Goal: Book appointment/travel/reservation

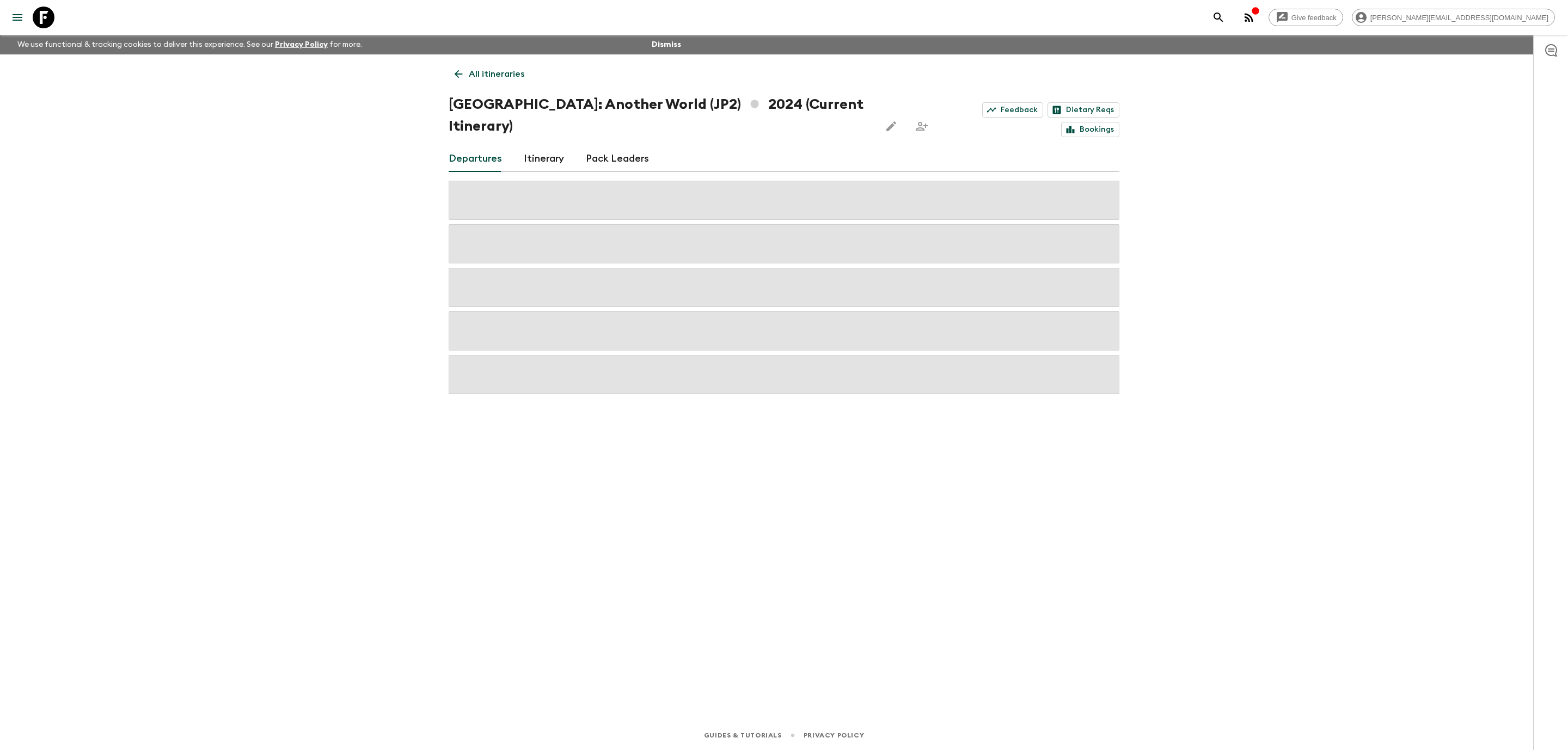
click at [44, 20] on icon at bounding box center [43, 17] width 22 height 22
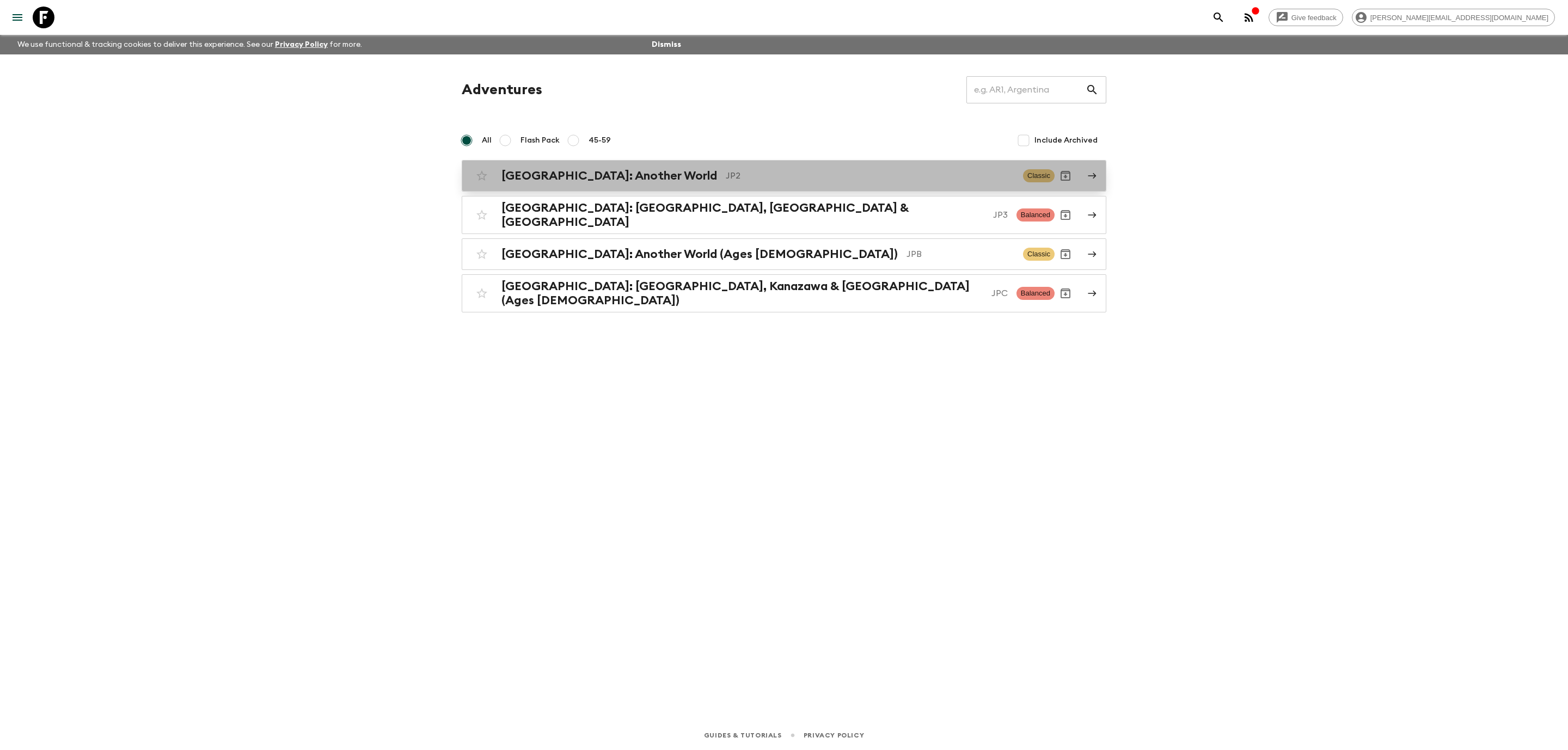
click at [586, 181] on h2 "[GEOGRAPHIC_DATA]: Another World" at bounding box center [609, 176] width 216 height 14
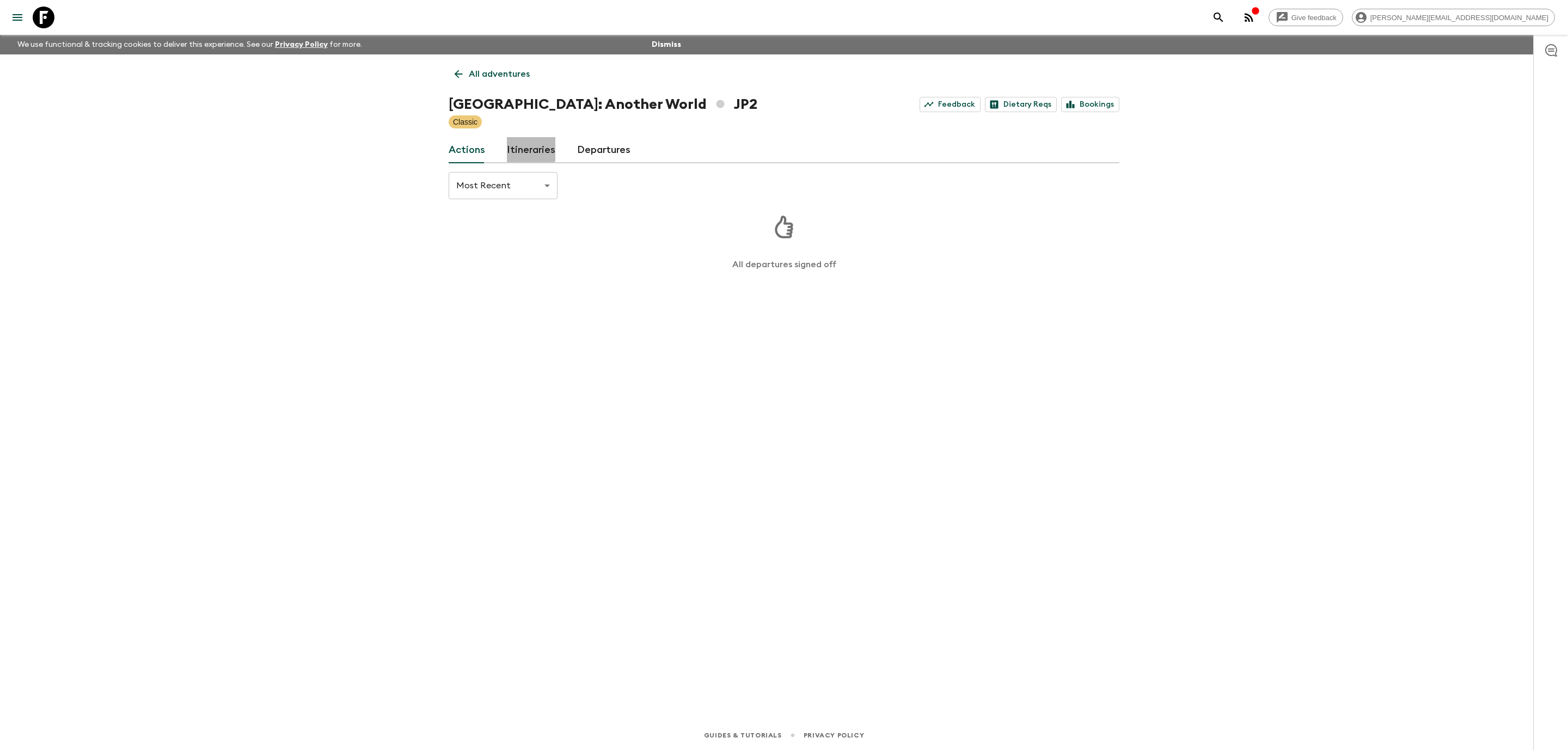
click at [520, 144] on link "Itineraries" at bounding box center [531, 150] width 49 height 26
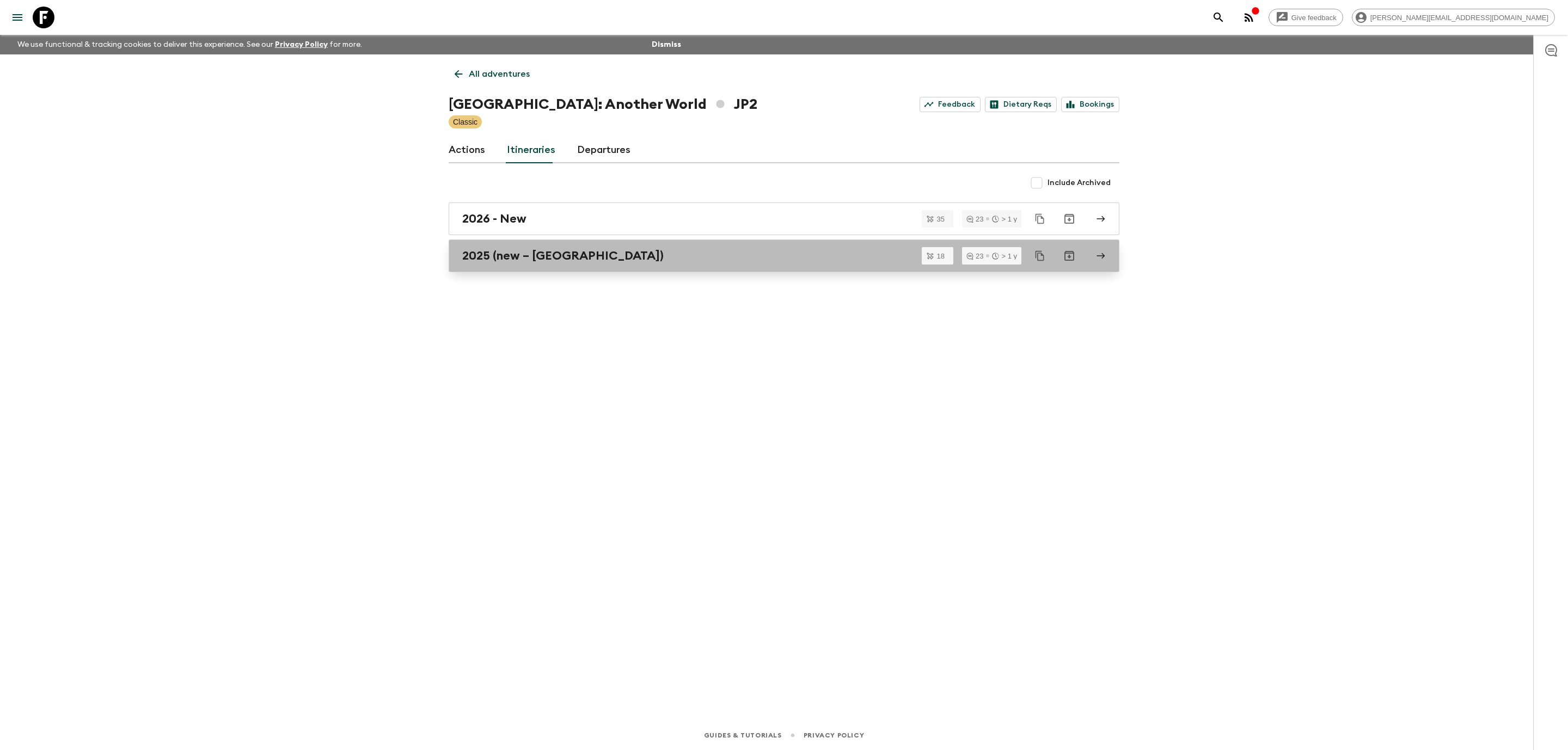
click at [660, 261] on div "2025 (new – [GEOGRAPHIC_DATA])" at bounding box center [773, 255] width 623 height 14
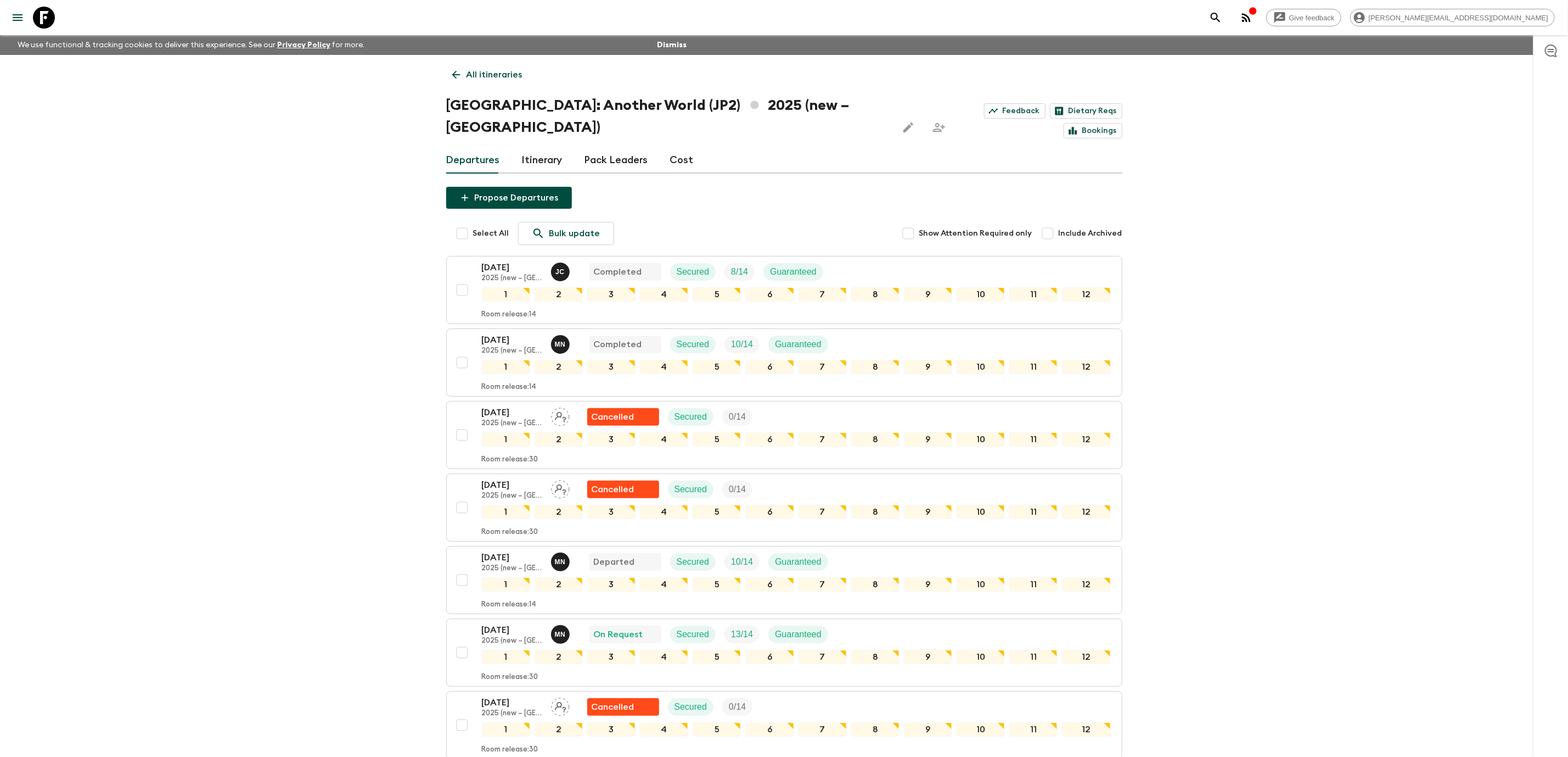
click at [40, 15] on icon at bounding box center [44, 17] width 22 height 22
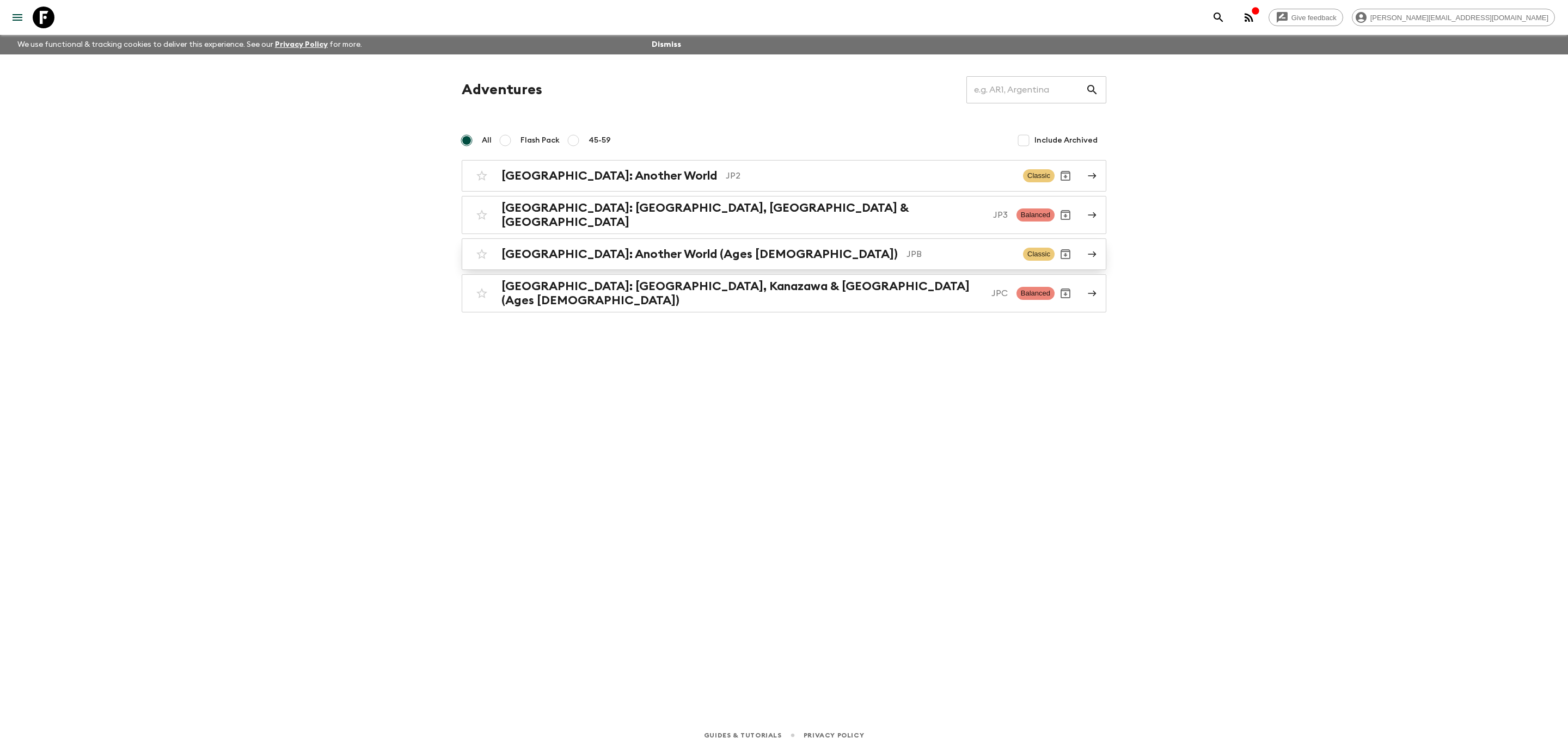
click at [906, 248] on p "JPB" at bounding box center [960, 254] width 108 height 13
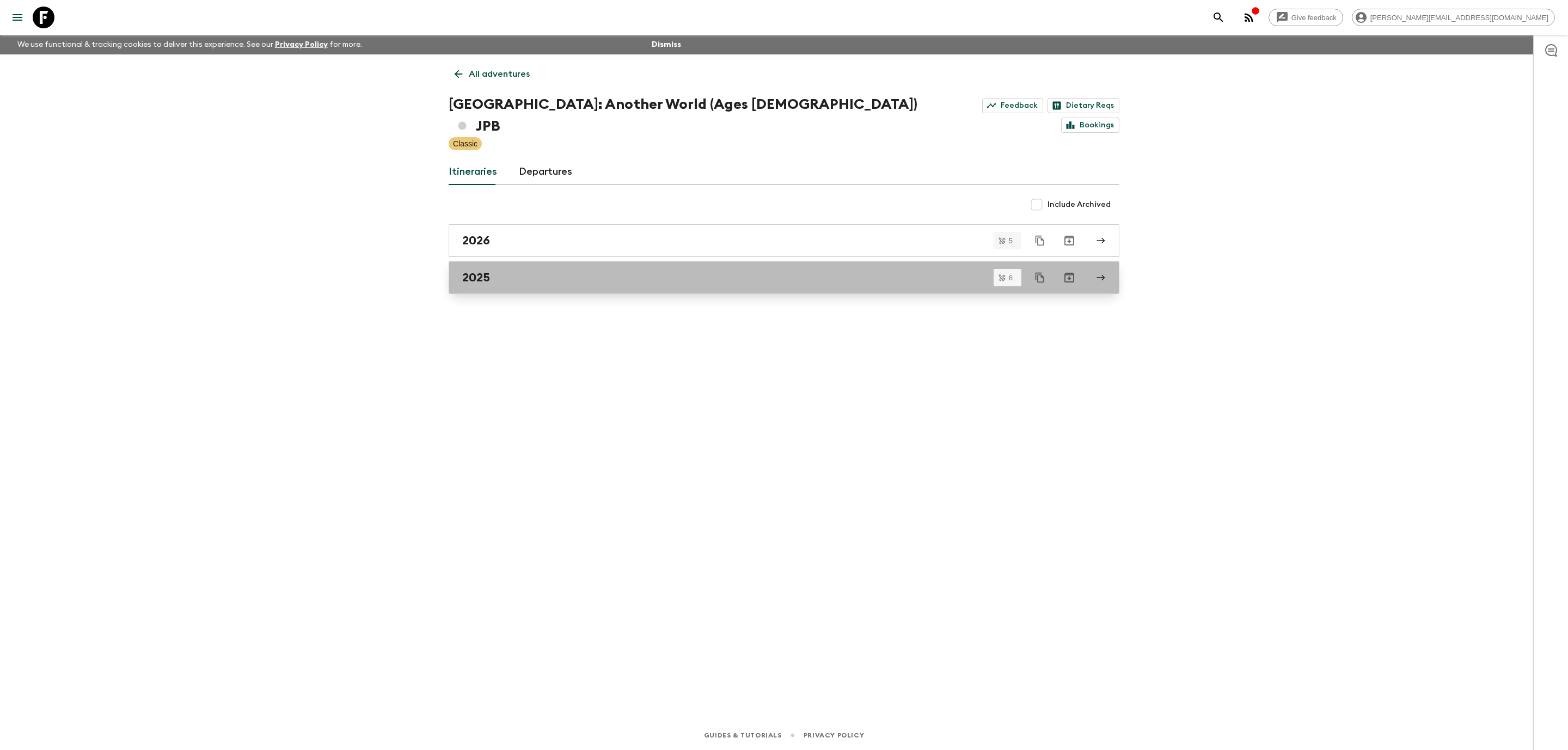
click at [629, 270] on div "2025" at bounding box center [773, 277] width 623 height 14
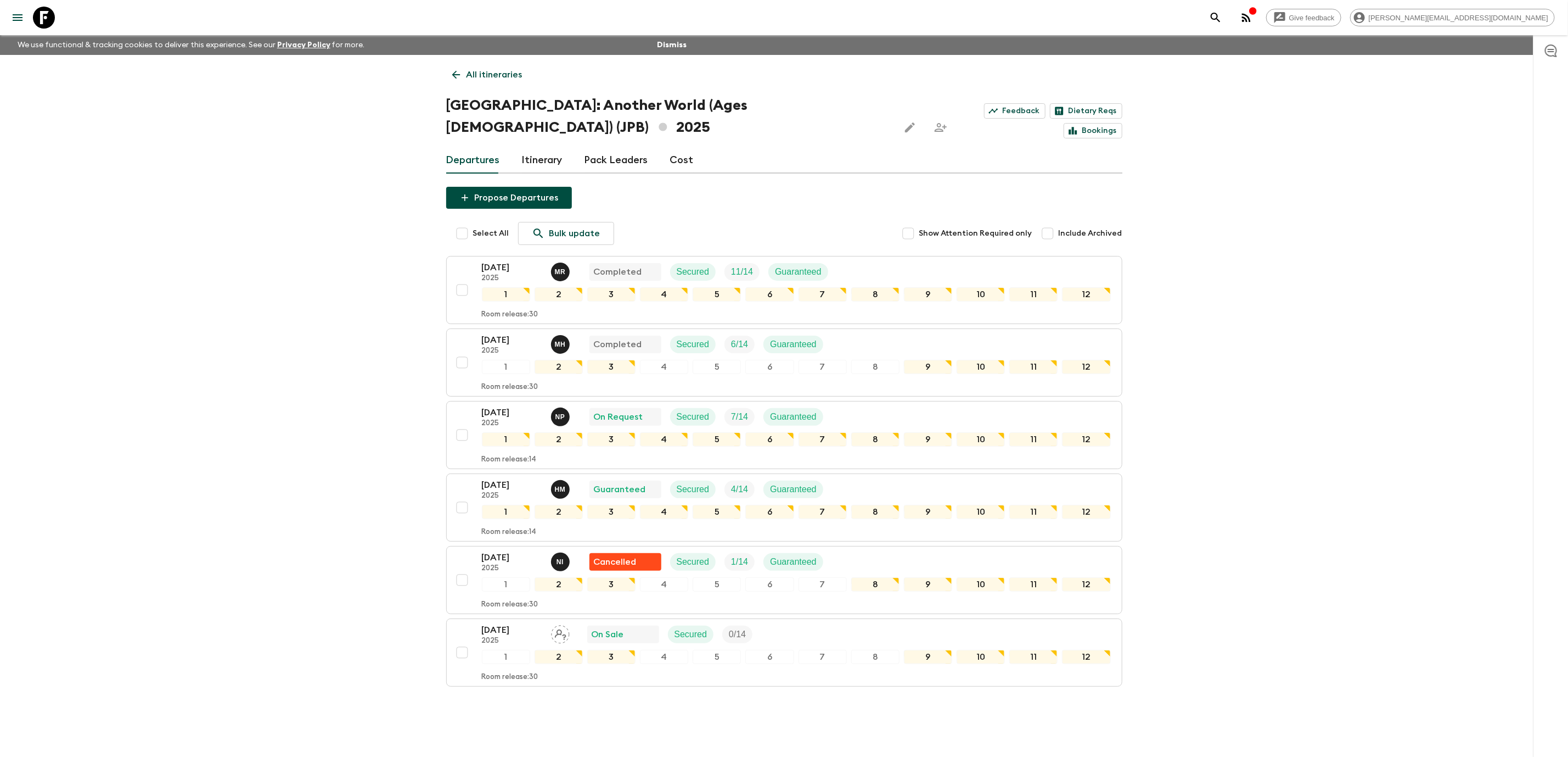
click at [40, 20] on icon at bounding box center [44, 17] width 22 height 22
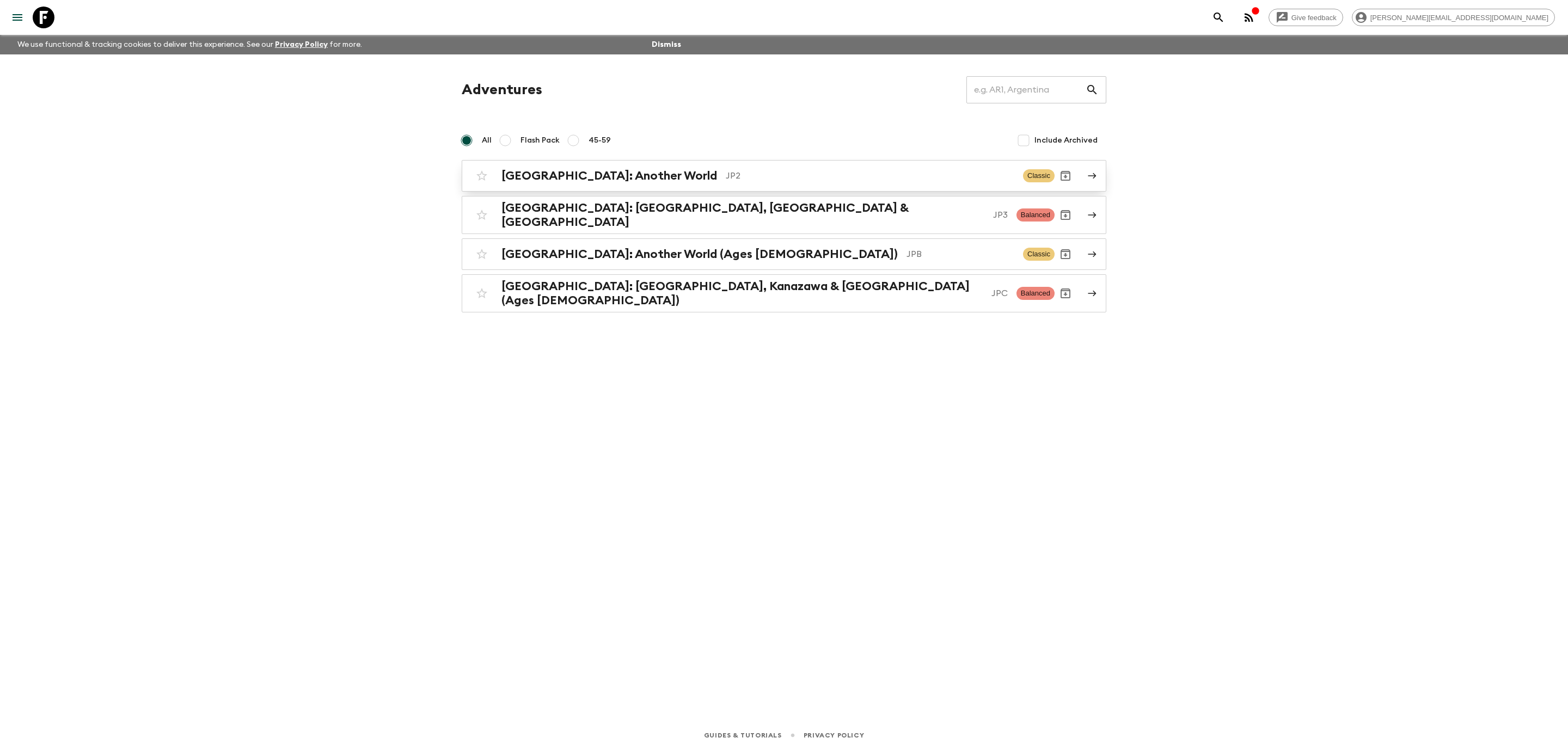
click at [583, 160] on link "[GEOGRAPHIC_DATA]: Another World JP2 Classic" at bounding box center [784, 176] width 644 height 32
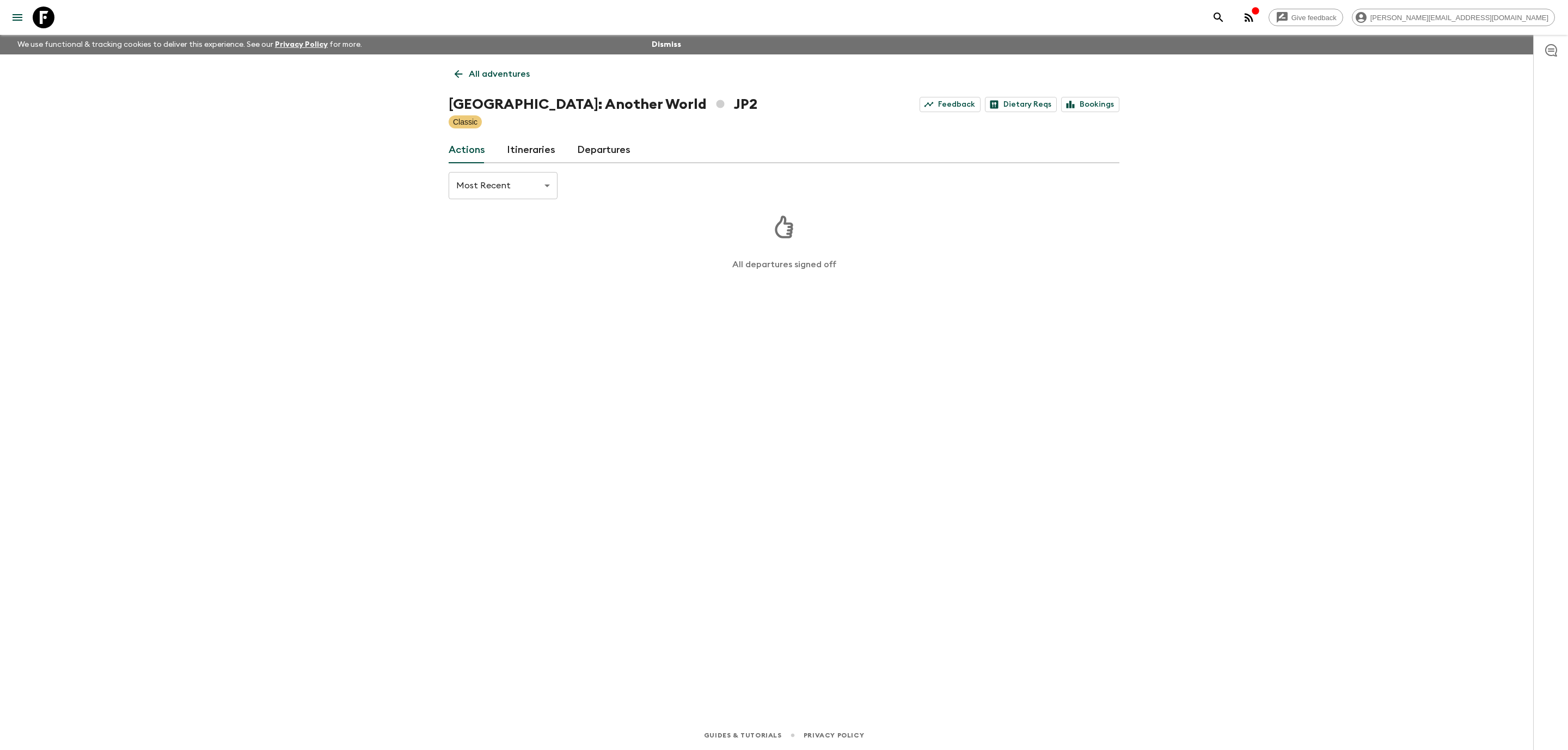
click at [513, 149] on link "Itineraries" at bounding box center [531, 150] width 49 height 26
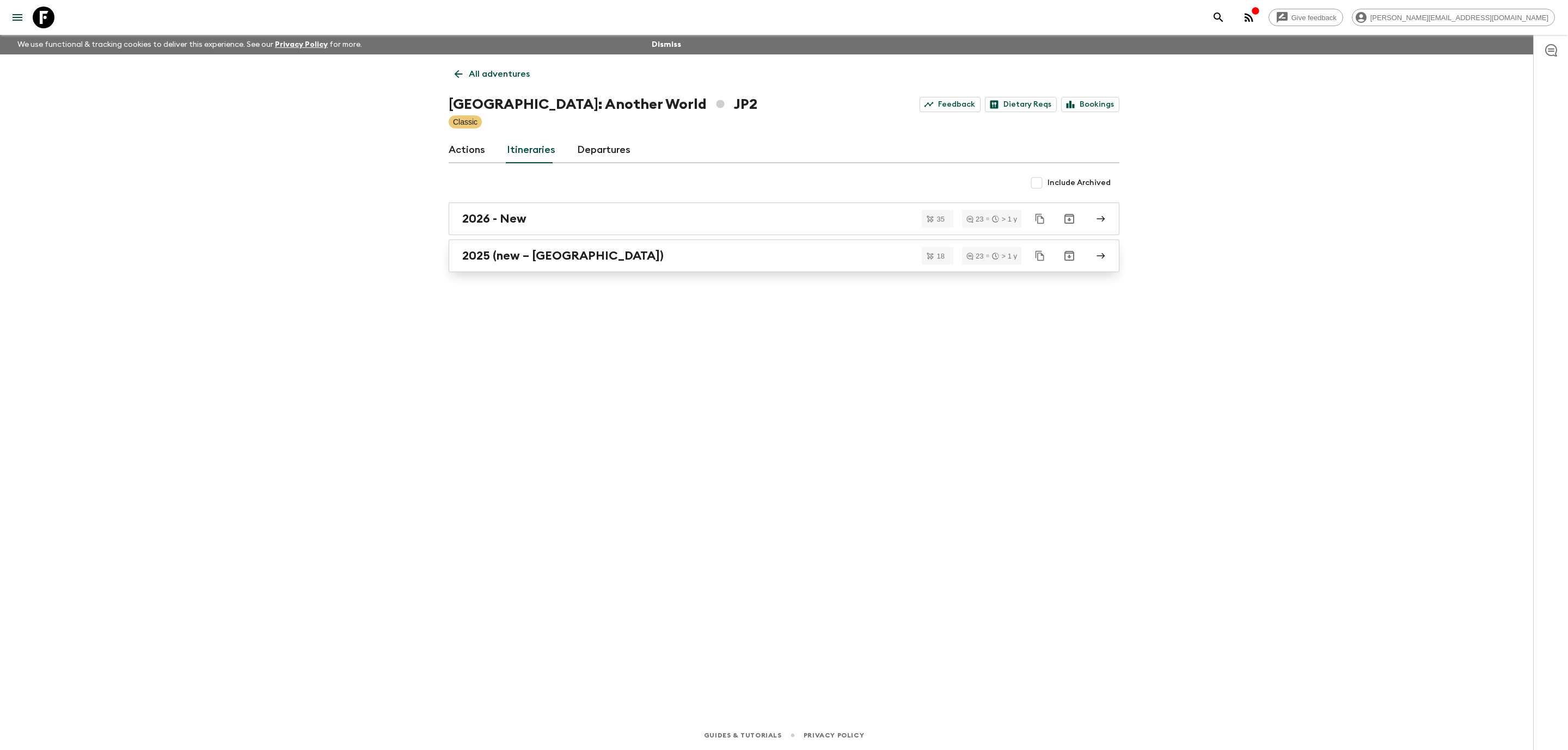
click at [510, 258] on h2 "2025 (new – [GEOGRAPHIC_DATA])" at bounding box center [562, 255] width 202 height 14
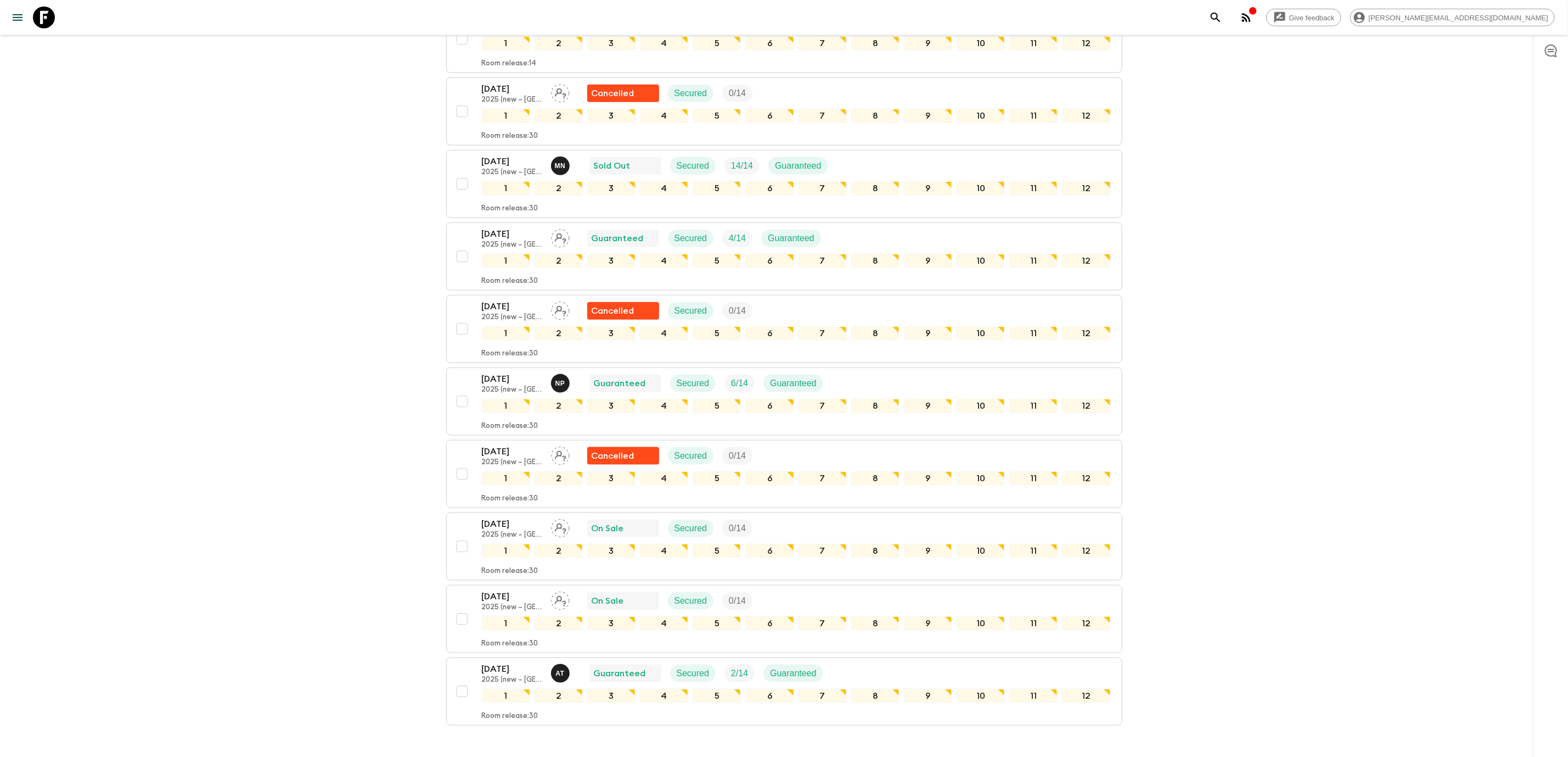
scroll to position [857, 0]
